Goal: Obtain resource: Download file/media

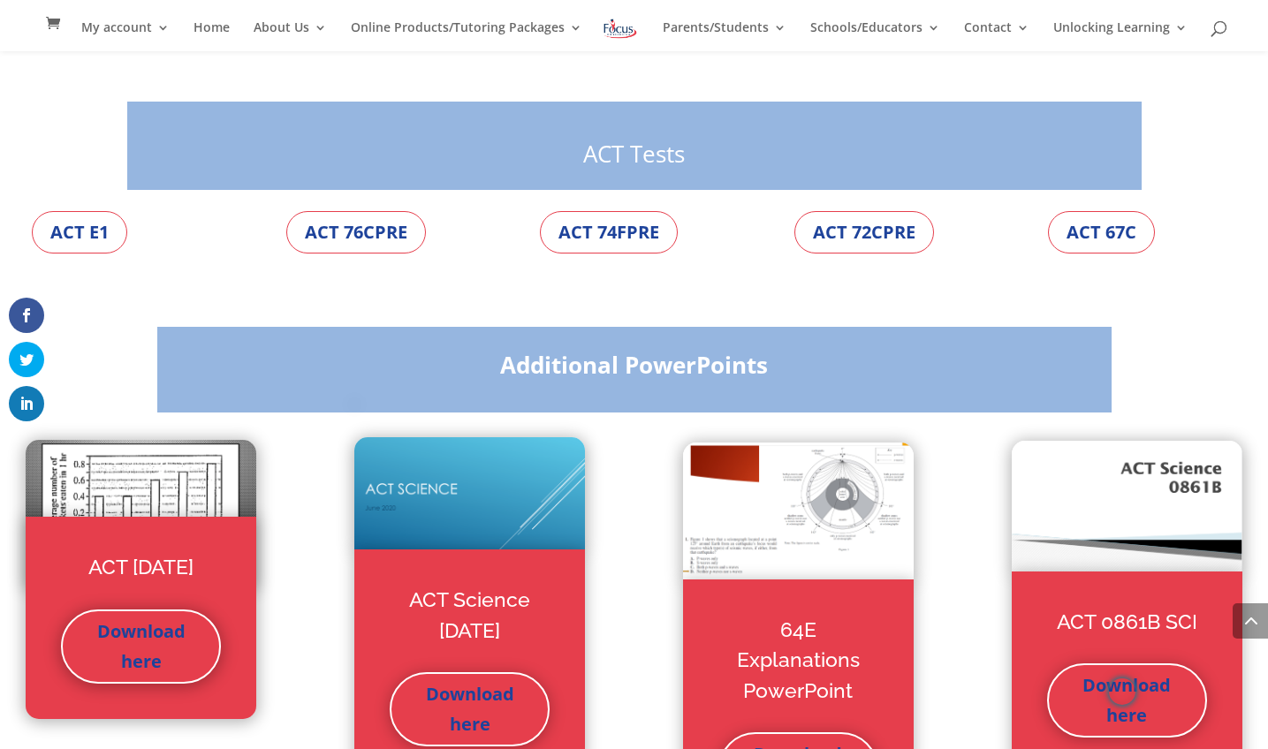
scroll to position [5445, 0]
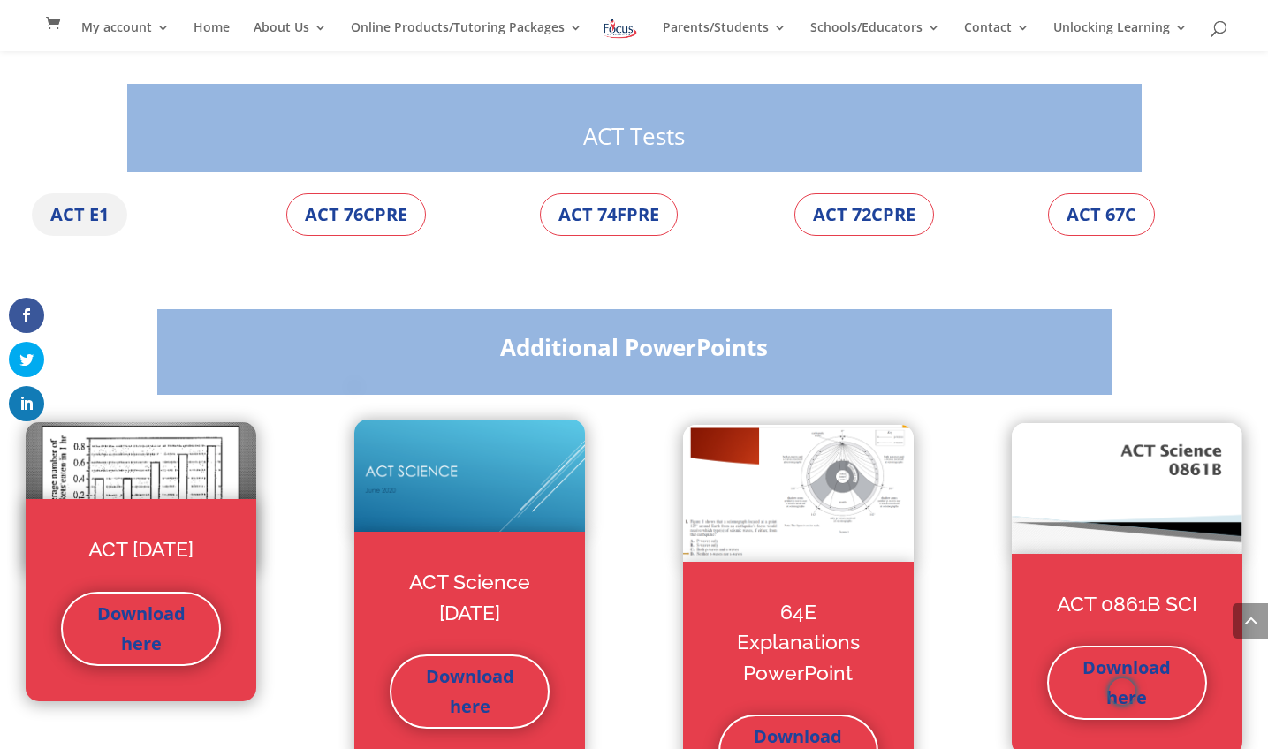
click at [93, 194] on link "ACT E1" at bounding box center [79, 215] width 95 height 42
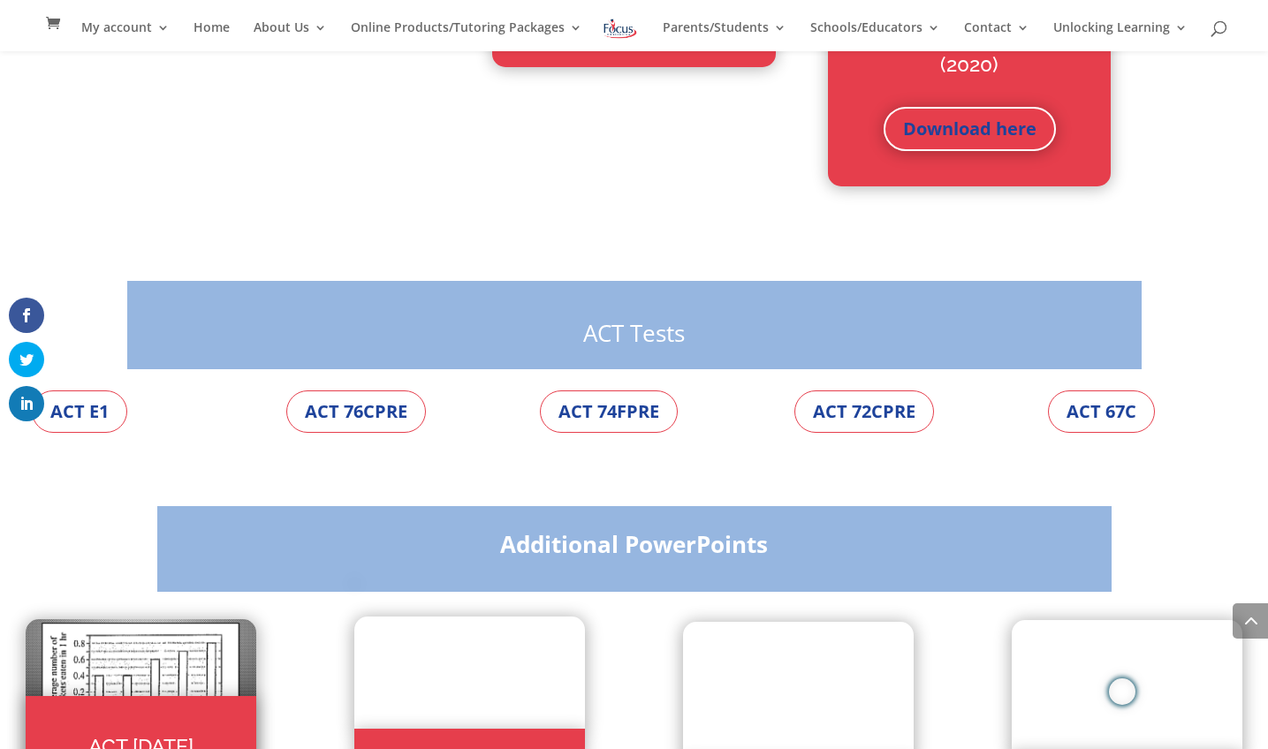
scroll to position [5250, 0]
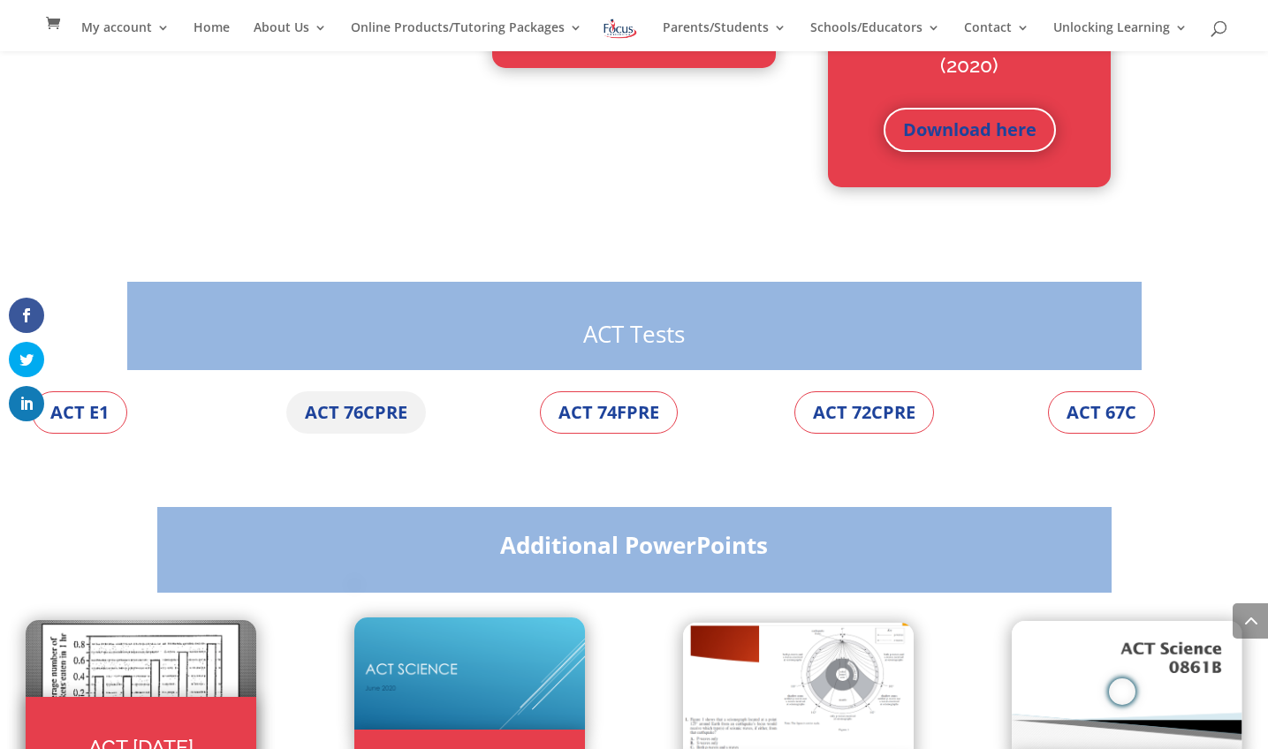
click at [384, 391] on link "ACT 76CPRE" at bounding box center [356, 412] width 140 height 42
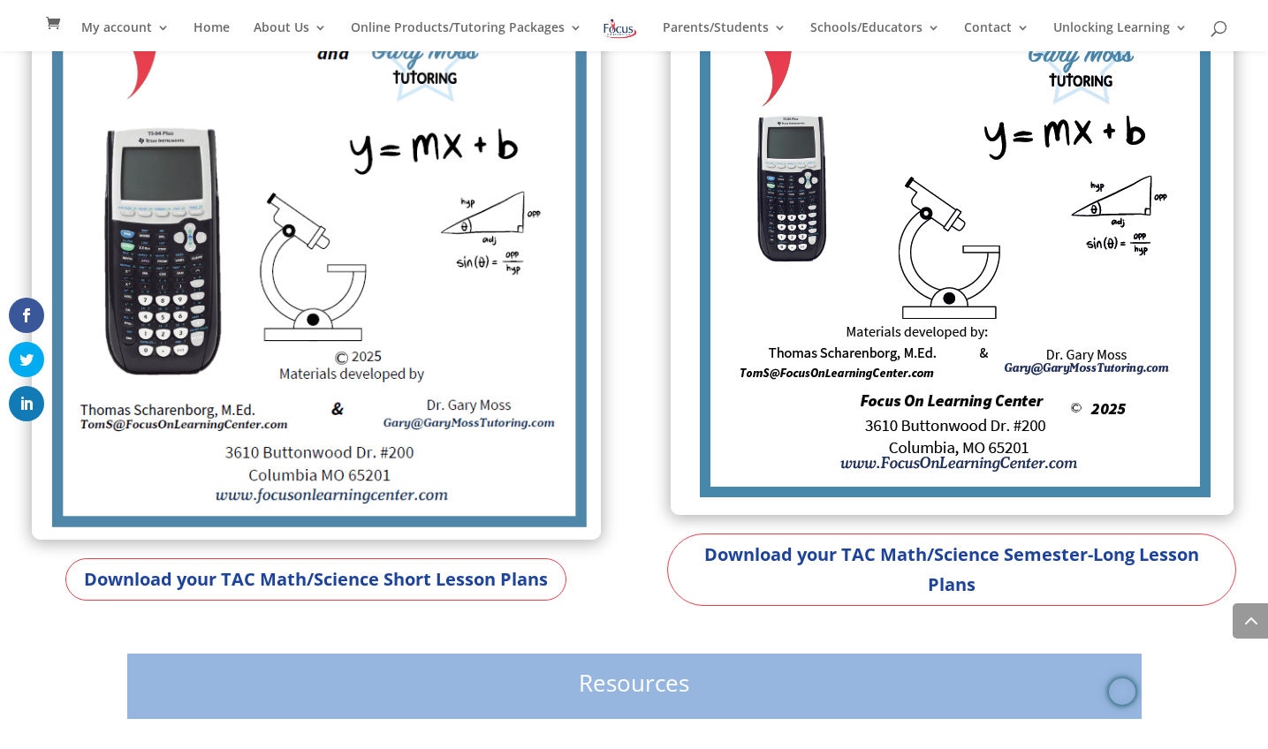
scroll to position [965, 0]
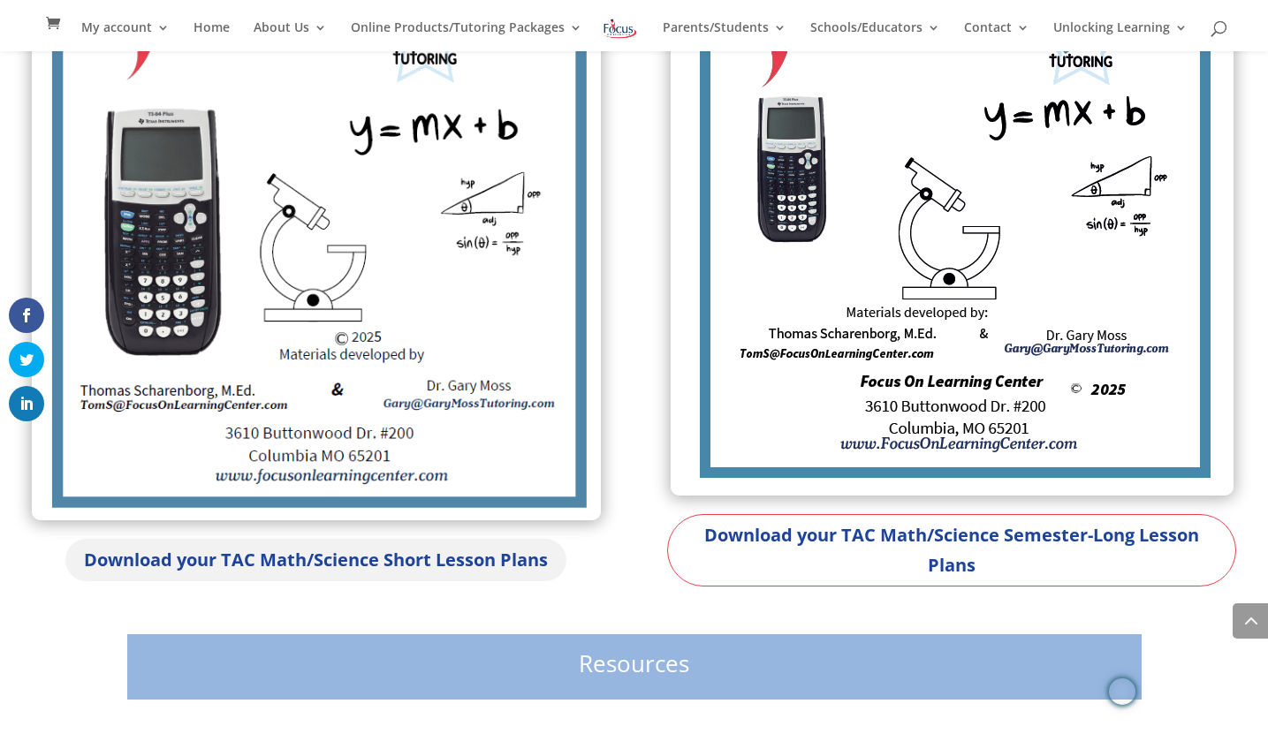
click at [368, 552] on link "Download your TAC Math/Science Short Lesson Plans" at bounding box center [315, 560] width 501 height 42
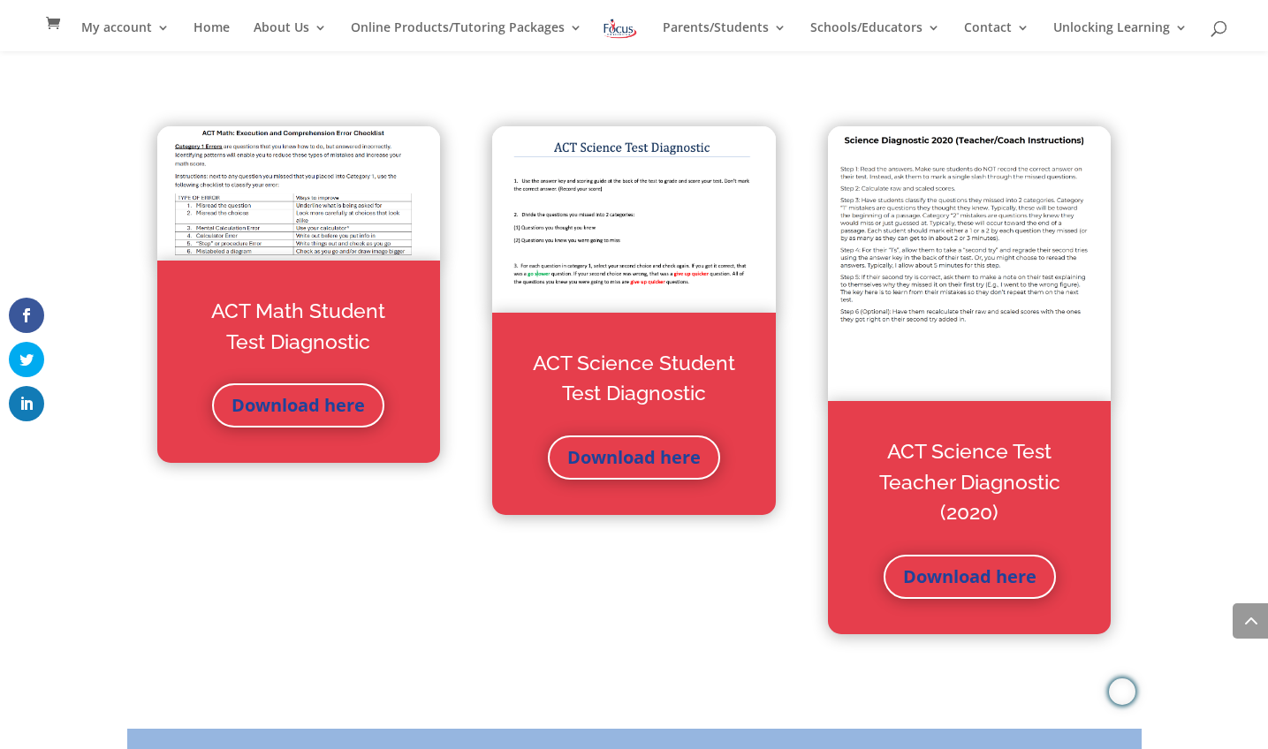
scroll to position [4801, 0]
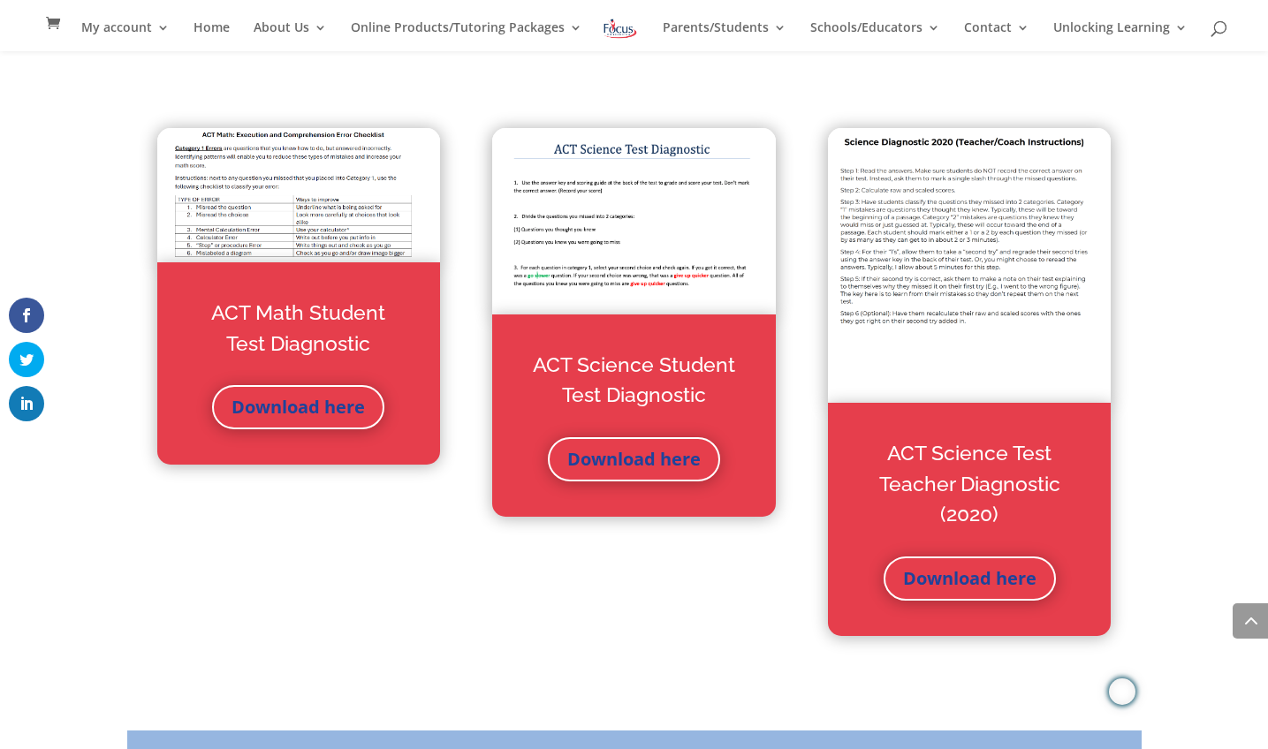
click at [299, 350] on div "ACT Math Student Test Diagnostic" at bounding box center [299, 341] width 212 height 87
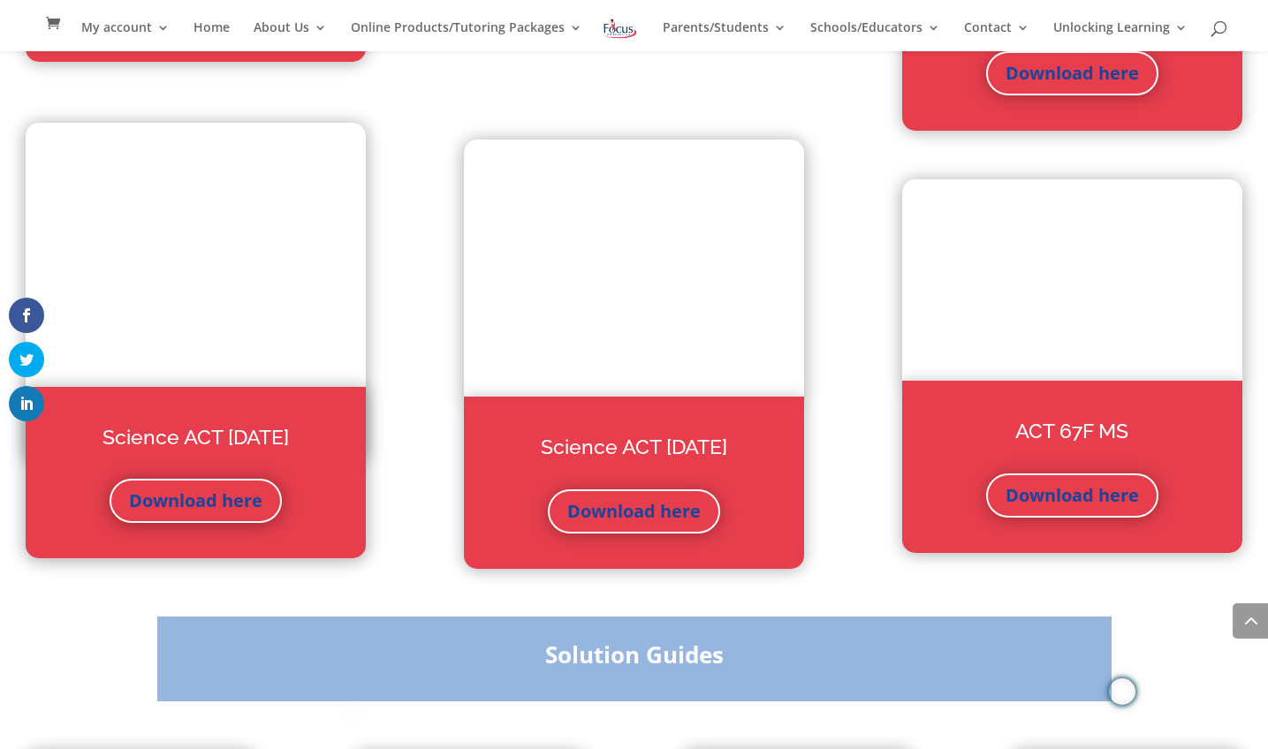
scroll to position [6612, 0]
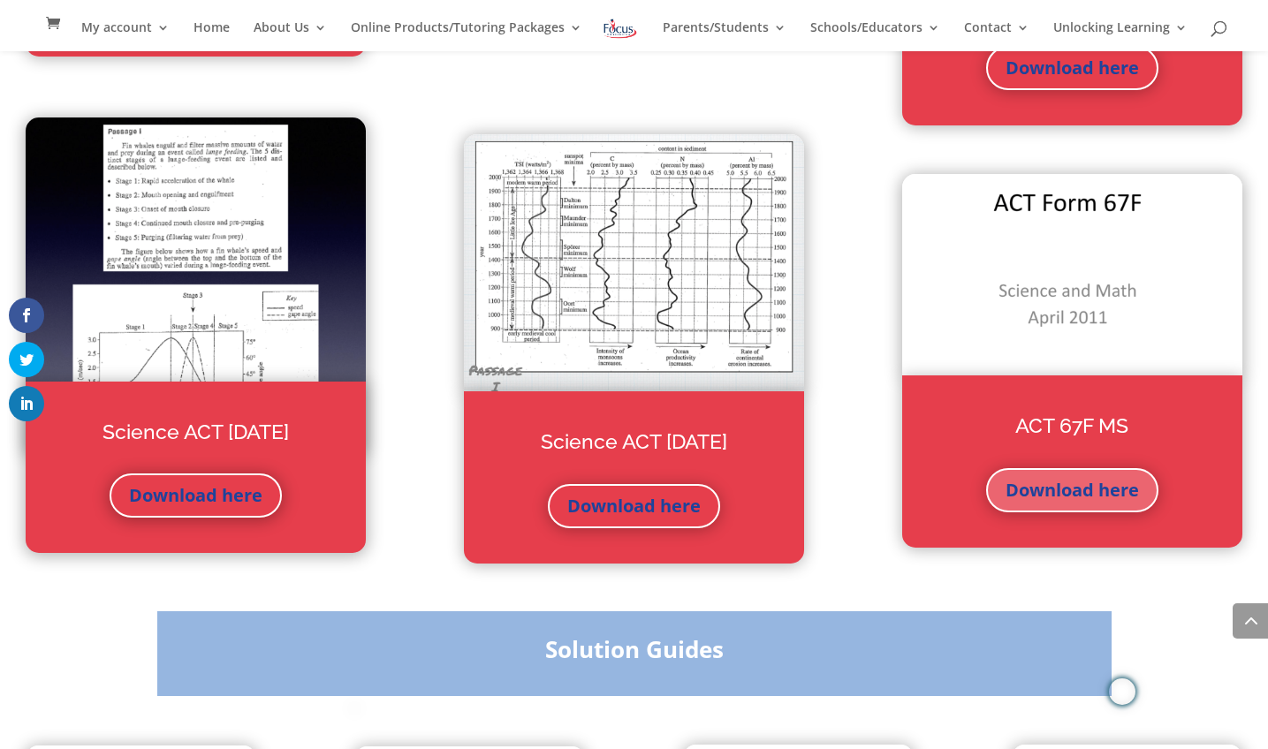
click at [1117, 468] on link "Download here" at bounding box center [1072, 490] width 172 height 44
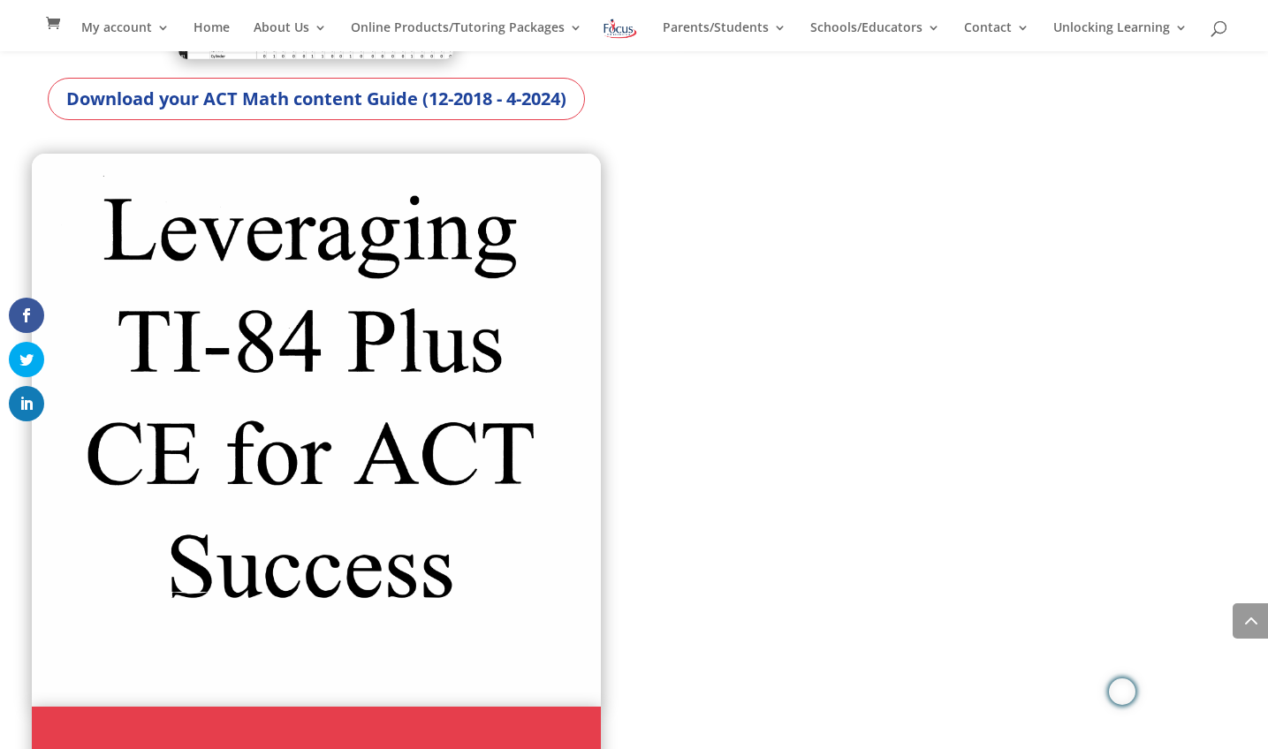
scroll to position [2660, 0]
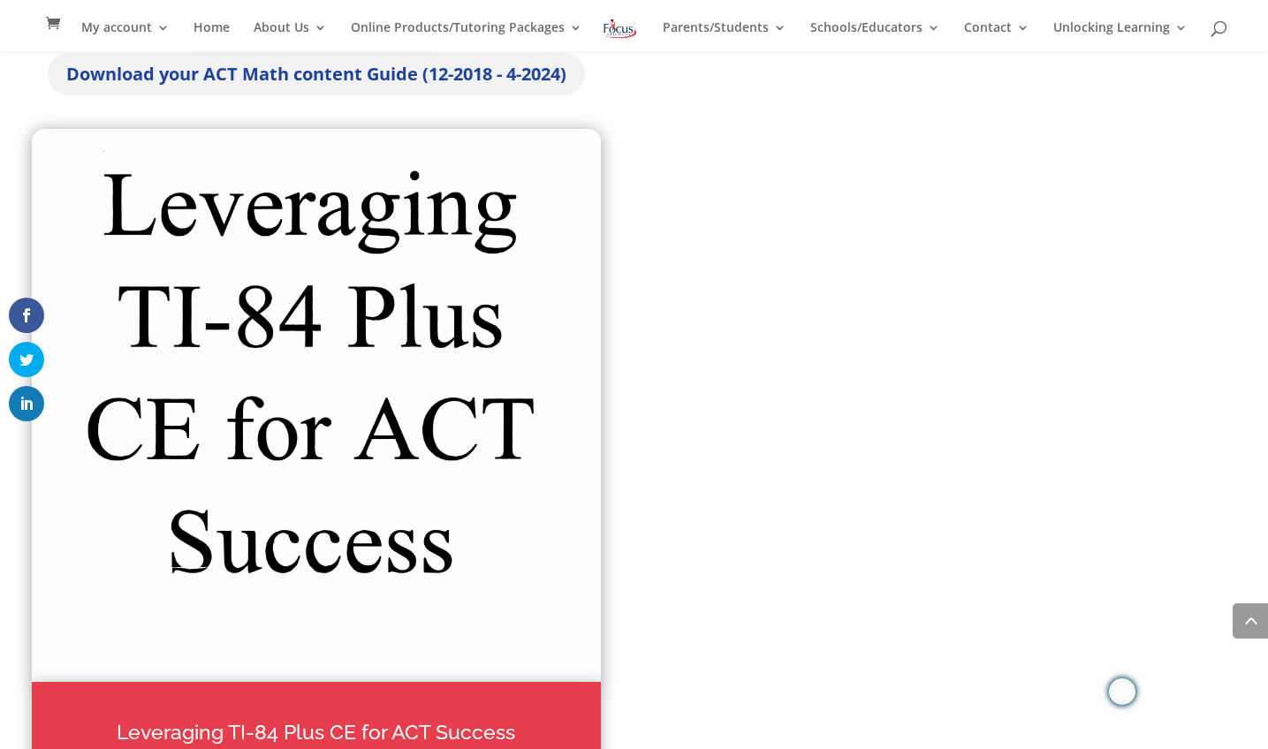
click at [458, 94] on link "Download your ACT Math content Guide (12-2018 - 4-2024)" at bounding box center [316, 74] width 537 height 42
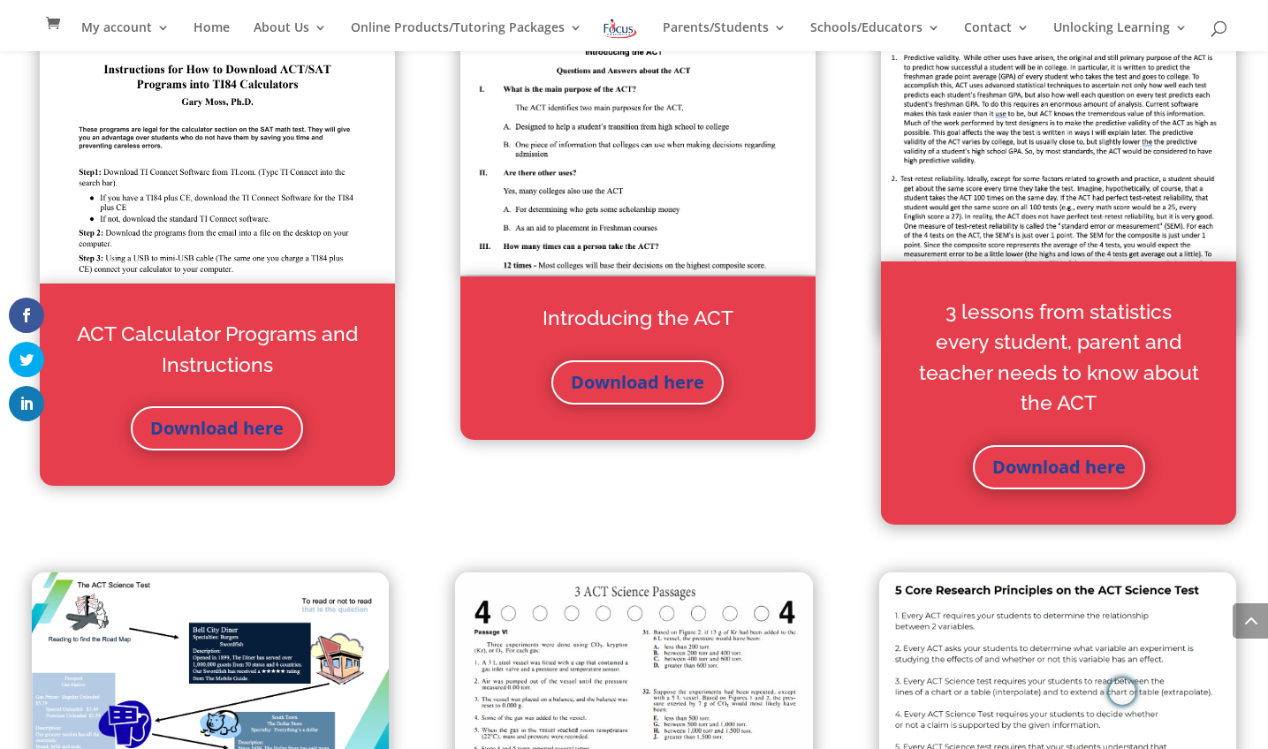
scroll to position [3786, 0]
